Goal: Transaction & Acquisition: Subscribe to service/newsletter

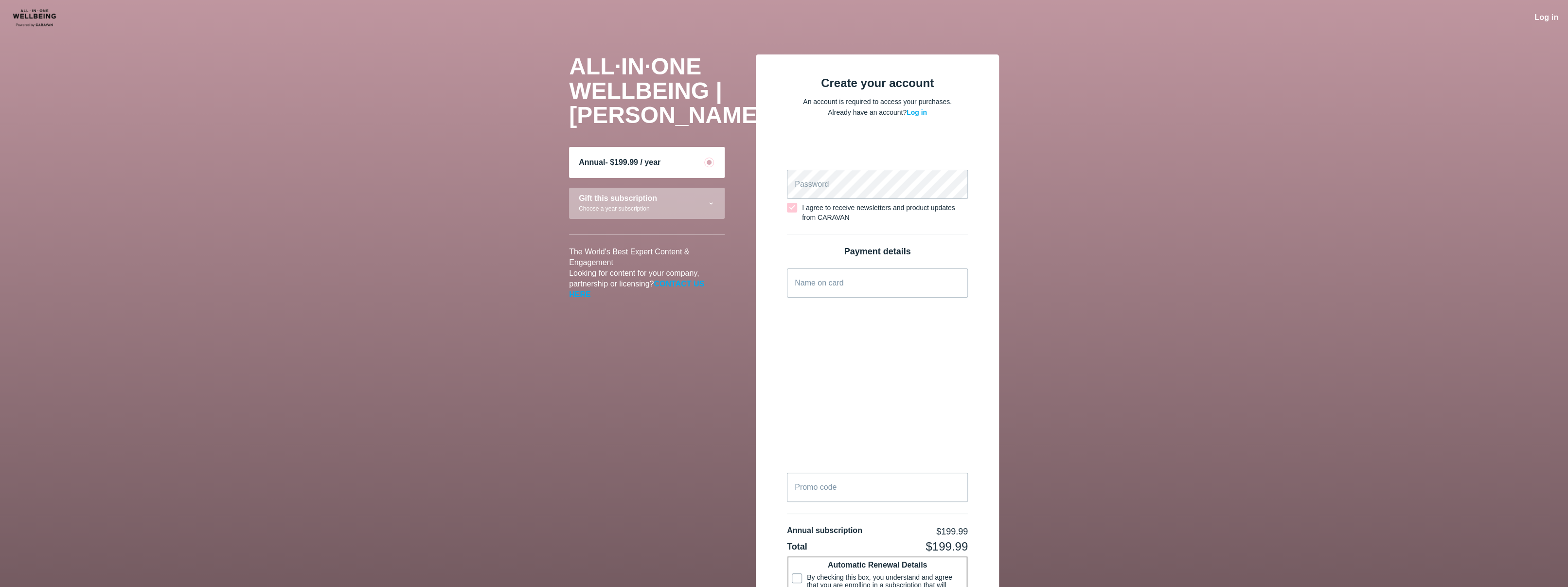
click at [33, 14] on img at bounding box center [45, 18] width 71 height 21
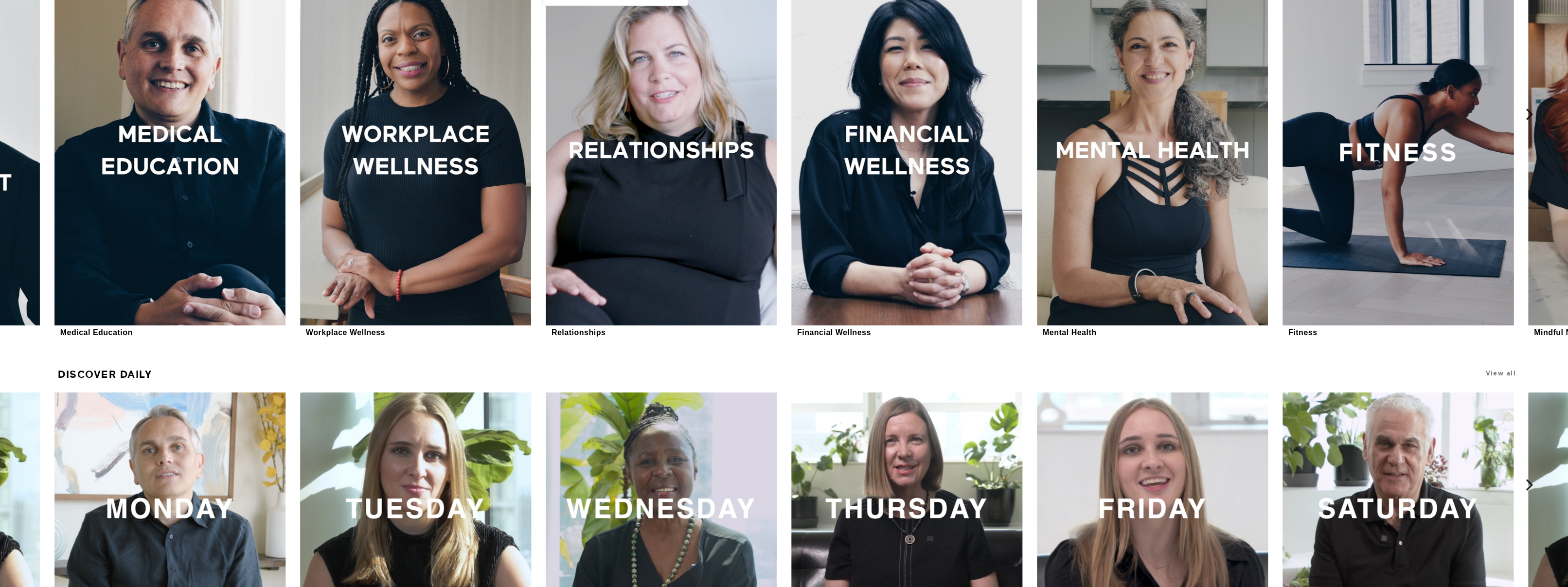
scroll to position [681, 0]
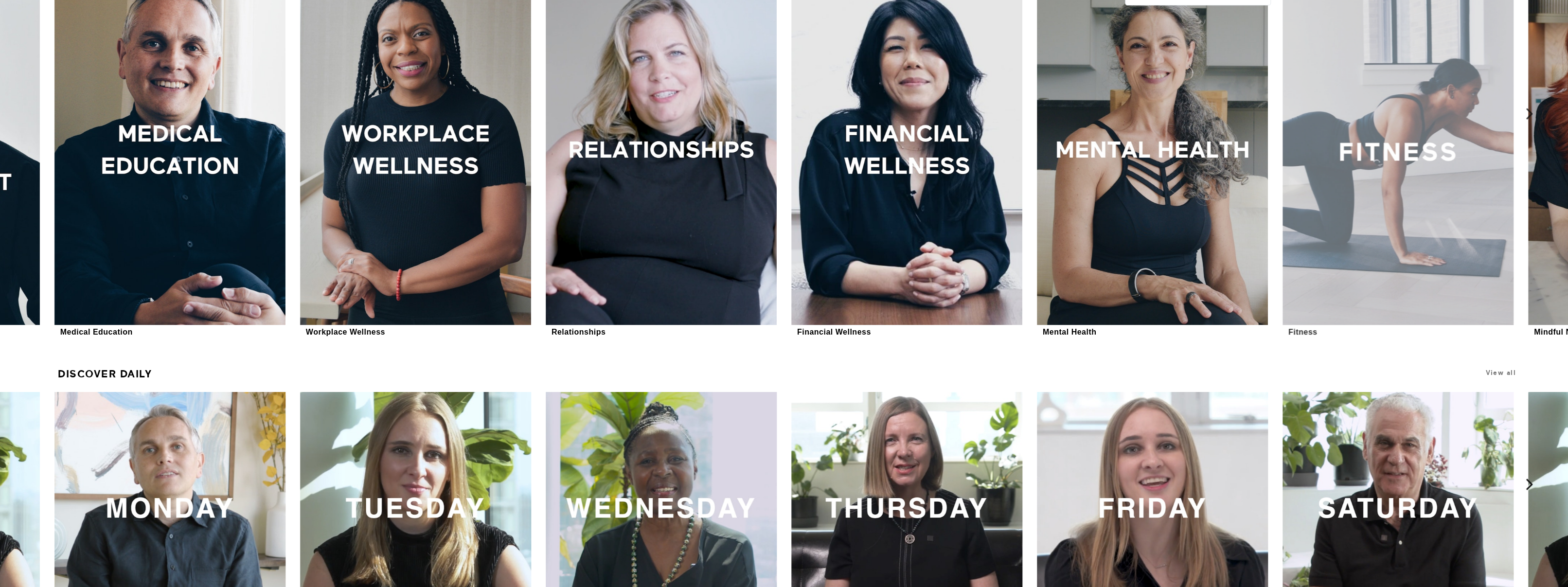
click at [1381, 189] on div at bounding box center [1398, 152] width 231 height 346
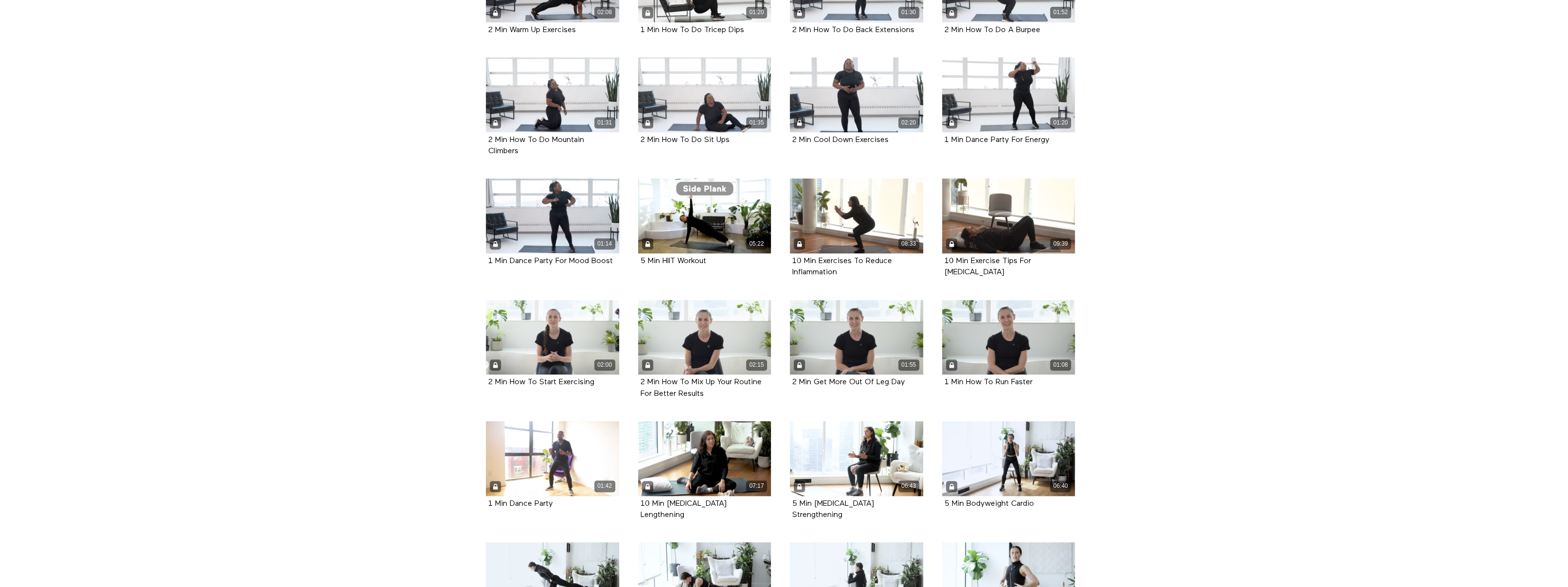
scroll to position [438, 0]
